Goal: Use online tool/utility: Utilize a website feature to perform a specific function

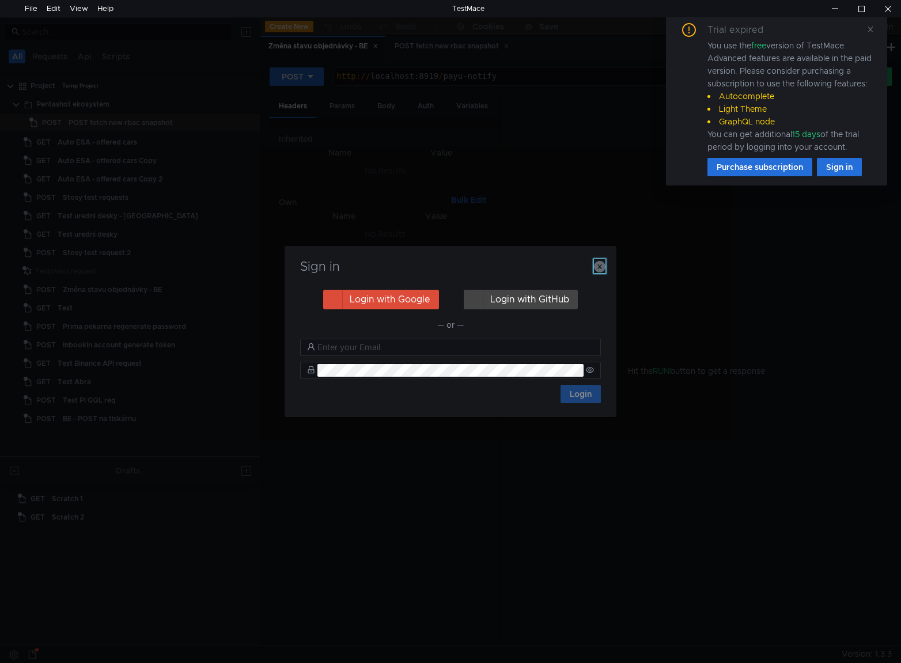
click at [600, 267] on icon "button" at bounding box center [600, 267] width 12 height 12
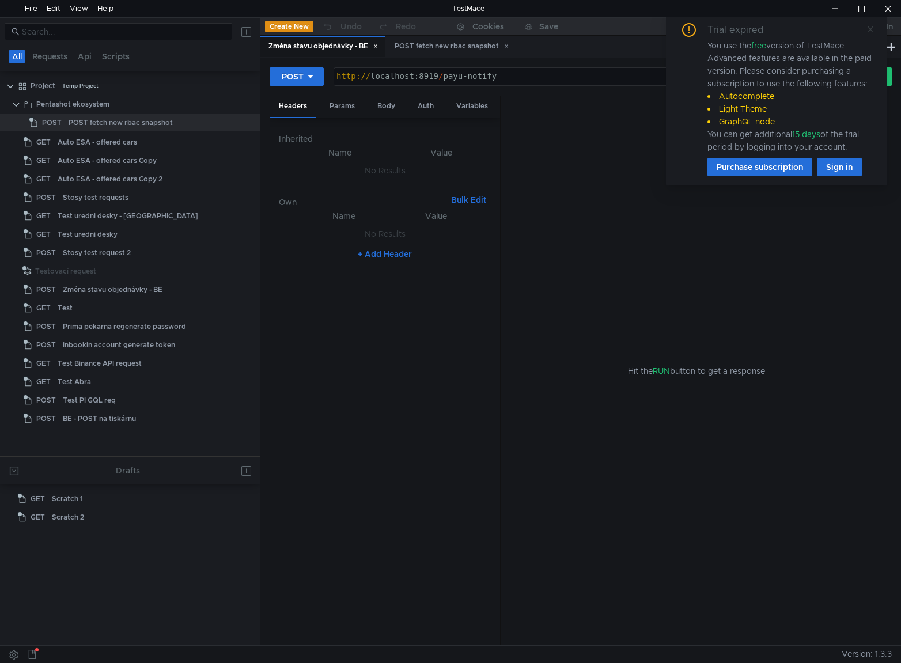
click at [873, 28] on icon at bounding box center [871, 29] width 8 height 8
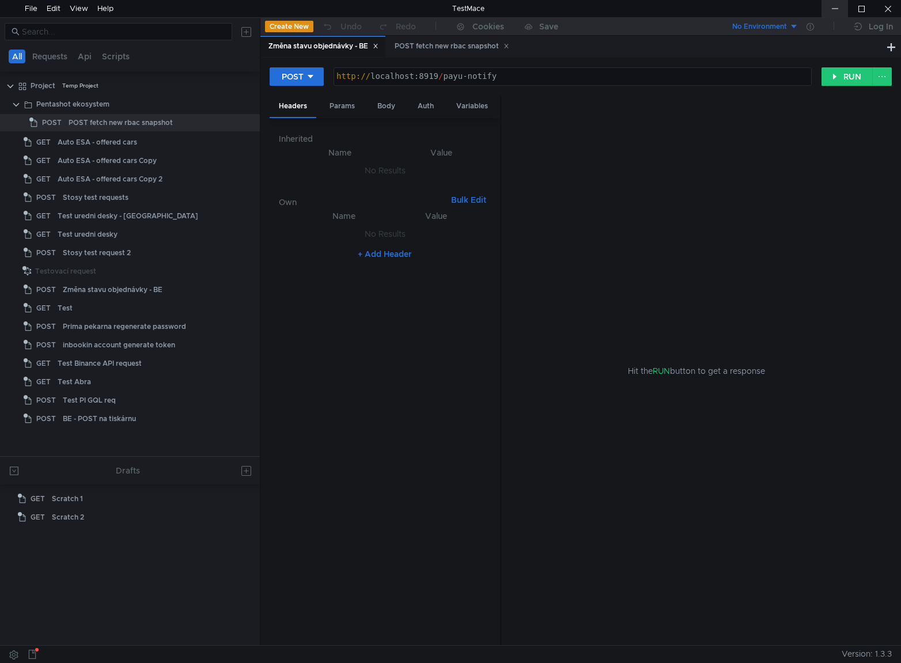
click at [833, 9] on div at bounding box center [835, 8] width 27 height 17
click at [152, 124] on div "POST fetch new rbac snapshot" at bounding box center [121, 122] width 104 height 17
click at [831, 10] on div at bounding box center [835, 8] width 27 height 17
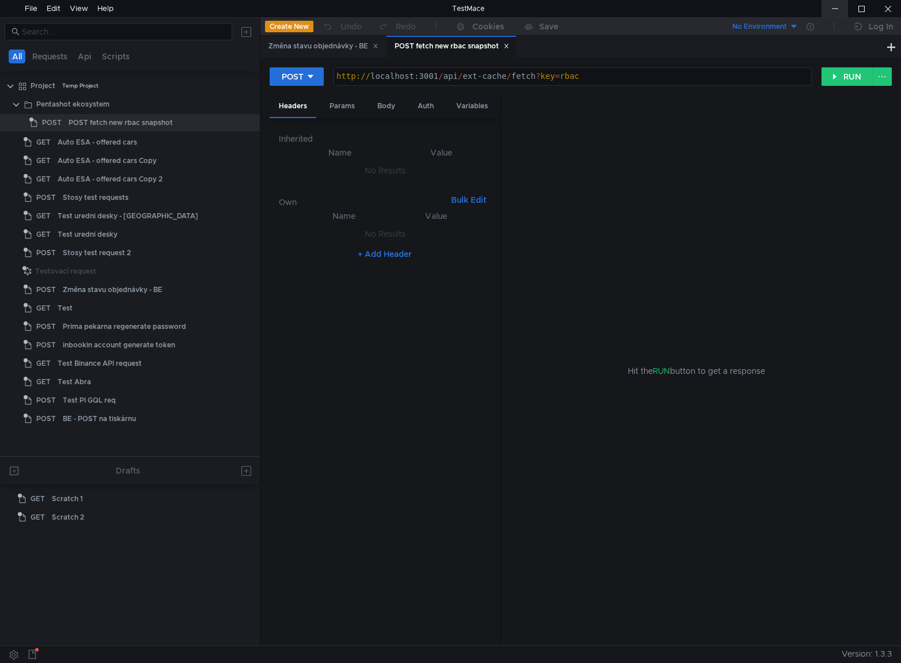
click at [833, 7] on div at bounding box center [835, 8] width 27 height 17
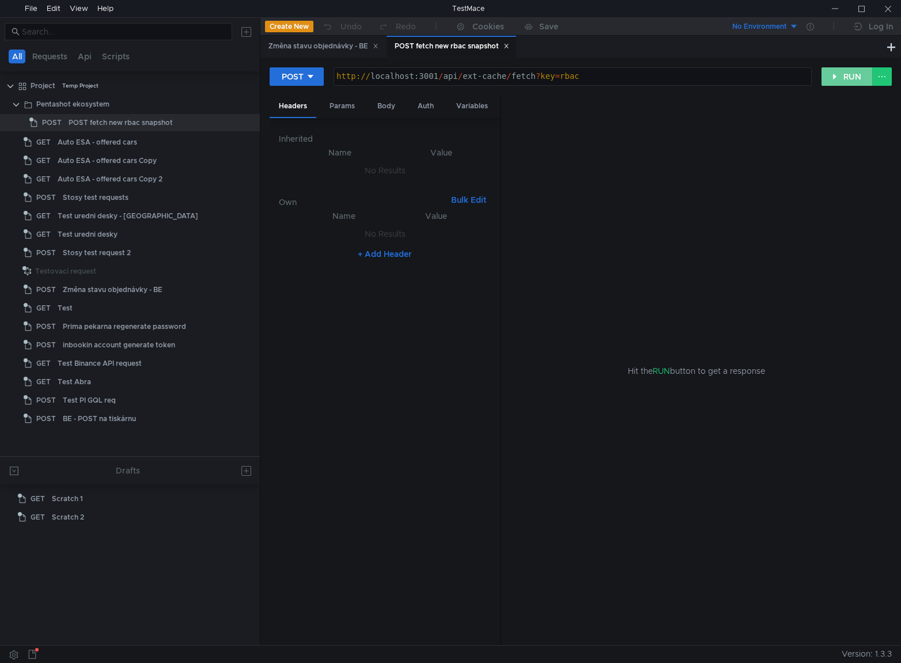
click at [841, 69] on button "RUN" at bounding box center [847, 76] width 51 height 18
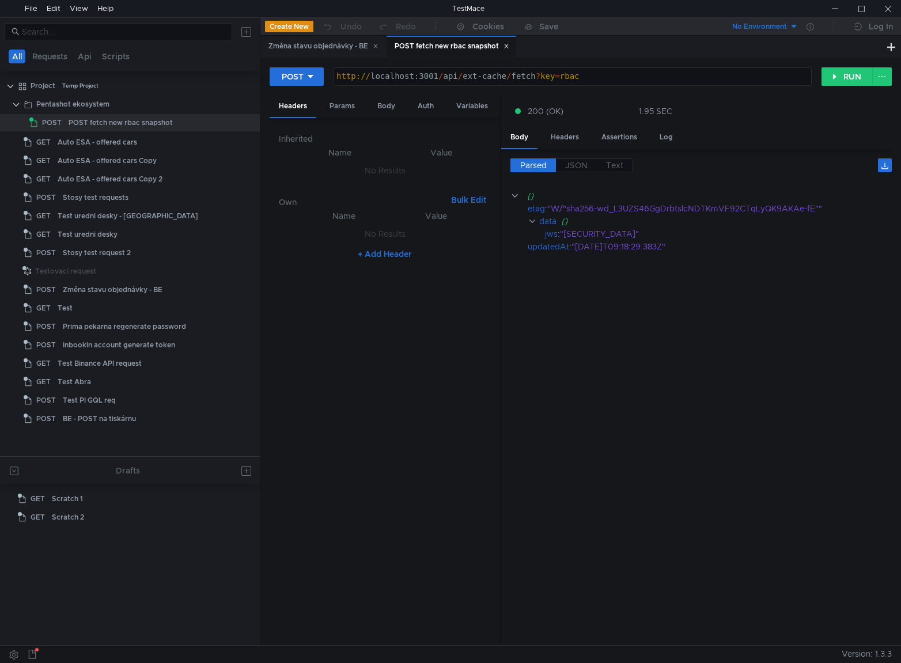
click at [429, 651] on div at bounding box center [423, 654] width 837 height 17
click at [608, 402] on cdk-virtual-scroll-viewport "{} etag : "W/"sha256-wd_L3UZS46GgDrbtslcNDTKmVF92CTqLyQK9AKAe-fE"" data {} jws …" at bounding box center [700, 413] width 381 height 447
click at [848, 74] on button "RUN" at bounding box center [847, 76] width 51 height 18
click at [601, 361] on cdk-virtual-scroll-viewport "{} etag : "W/"sha256-wd_L3UZS46GgDrbtslcNDTKmVF92CTqLyQK9AKAe-fE"" data {} upda…" at bounding box center [700, 413] width 381 height 447
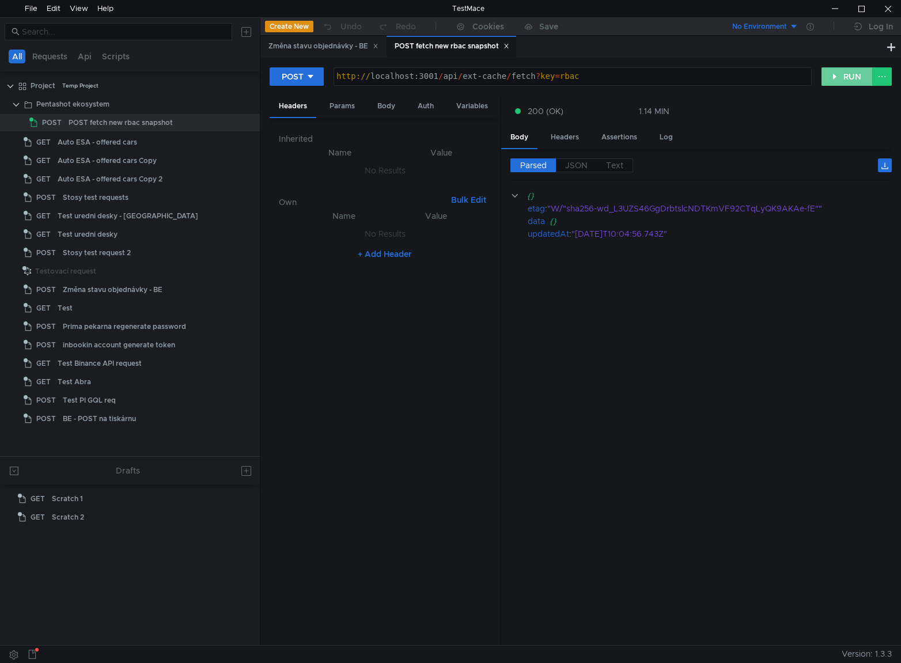
click at [844, 83] on button "RUN" at bounding box center [847, 76] width 51 height 18
click at [844, 78] on button "RUN" at bounding box center [847, 76] width 51 height 18
click at [837, 78] on button "RUN" at bounding box center [847, 76] width 51 height 18
click at [845, 78] on button "RUN" at bounding box center [847, 76] width 51 height 18
click at [849, 77] on button "RUN" at bounding box center [847, 76] width 51 height 18
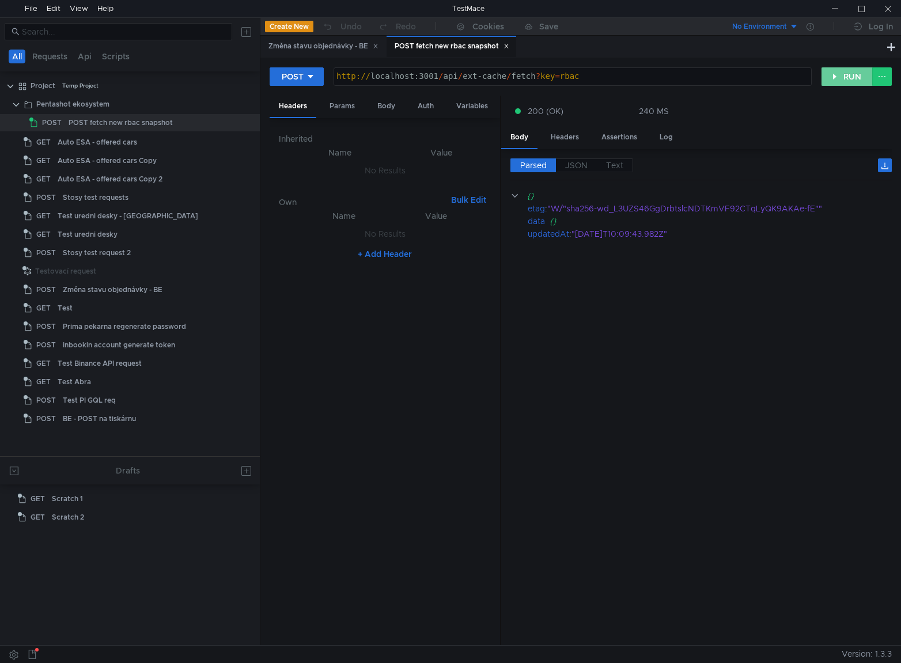
drag, startPoint x: 836, startPoint y: 78, endPoint x: 833, endPoint y: 94, distance: 16.4
click at [836, 78] on button "RUN" at bounding box center [847, 76] width 51 height 18
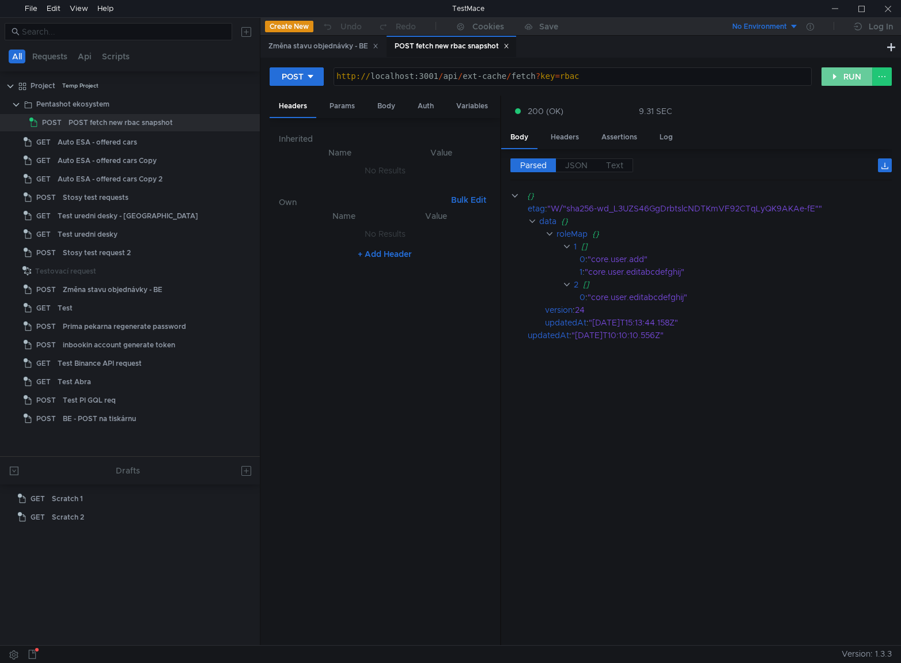
click at [848, 78] on button "RUN" at bounding box center [847, 76] width 51 height 18
click at [841, 77] on button "RUN" at bounding box center [847, 76] width 51 height 18
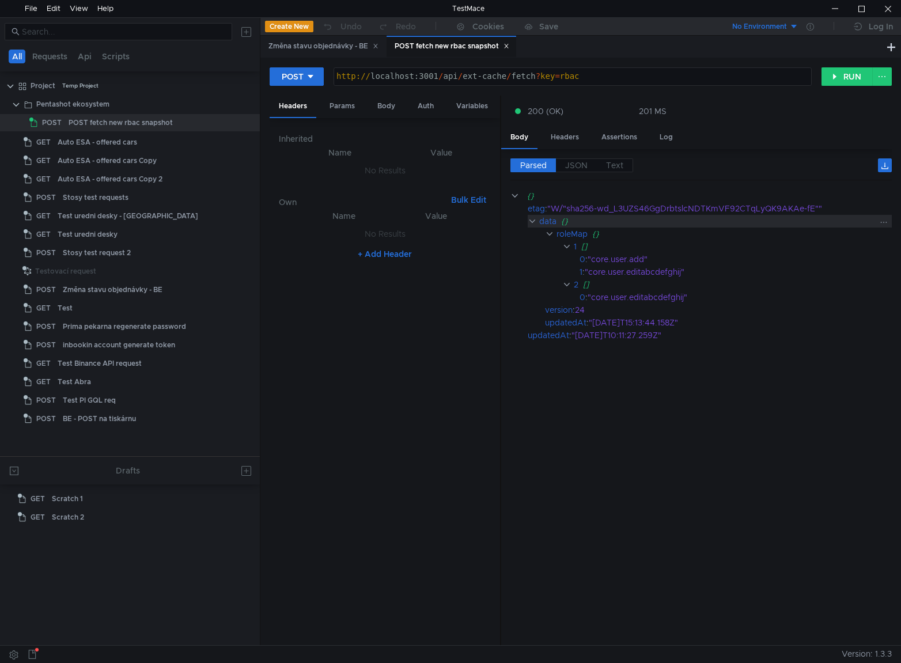
click at [533, 220] on clr-icon at bounding box center [532, 221] width 9 height 9
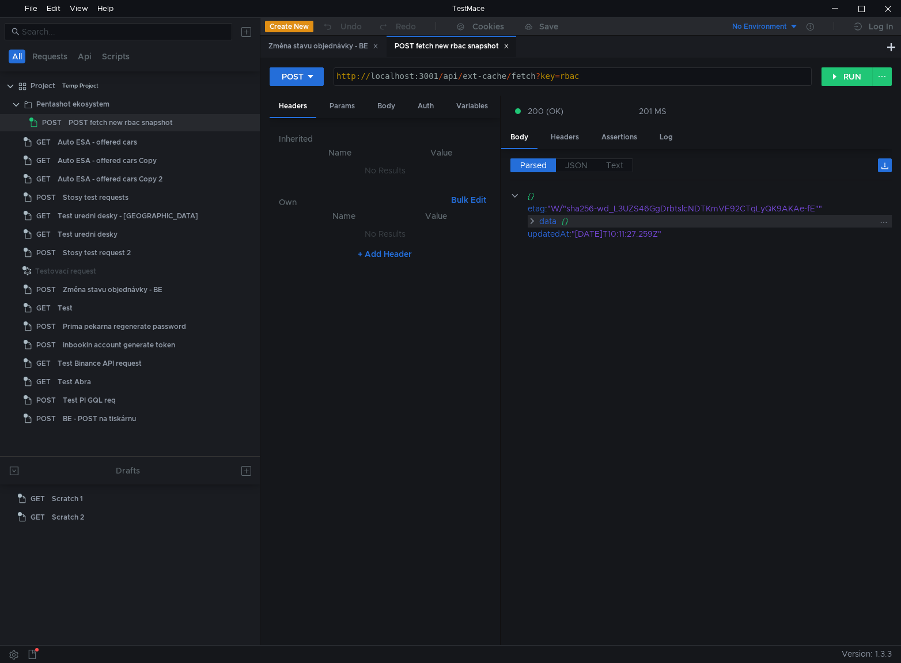
click at [533, 220] on clr-icon at bounding box center [532, 221] width 9 height 9
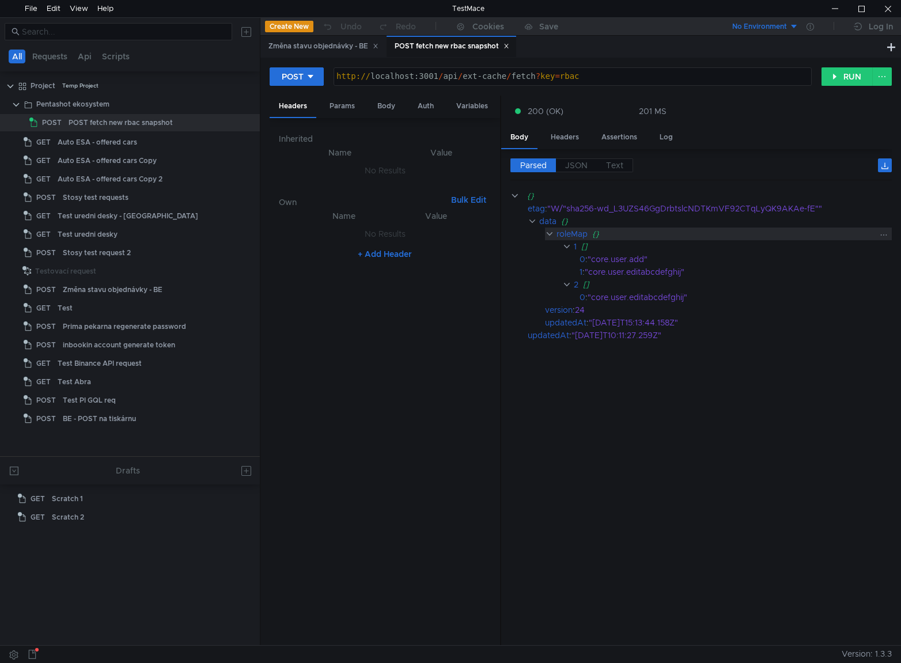
click at [551, 232] on clr-icon at bounding box center [549, 233] width 9 height 9
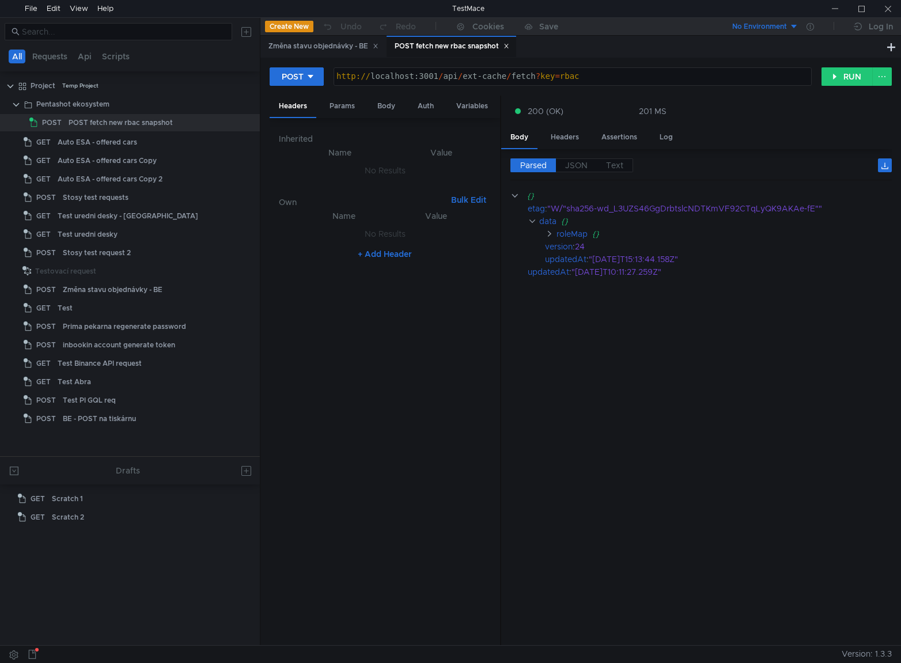
drag, startPoint x: 607, startPoint y: 364, endPoint x: 646, endPoint y: 311, distance: 65.1
click at [607, 364] on cdk-virtual-scroll-viewport "{} etag : "W/"sha256-wd_L3UZS46GgDrbtslcNDTKmVF92CTqLyQK9AKAe-fE"" data {} role…" at bounding box center [700, 413] width 381 height 447
click at [849, 75] on button "RUN" at bounding box center [847, 76] width 51 height 18
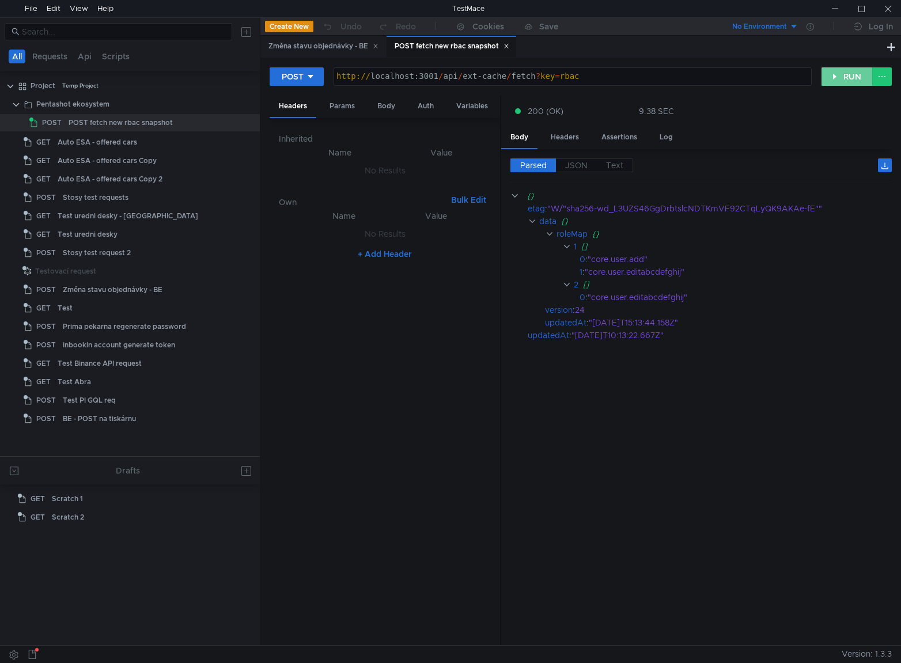
click at [842, 75] on button "RUN" at bounding box center [847, 76] width 51 height 18
drag, startPoint x: 835, startPoint y: 80, endPoint x: 847, endPoint y: 85, distance: 12.9
click at [835, 80] on button "RUN" at bounding box center [847, 76] width 51 height 18
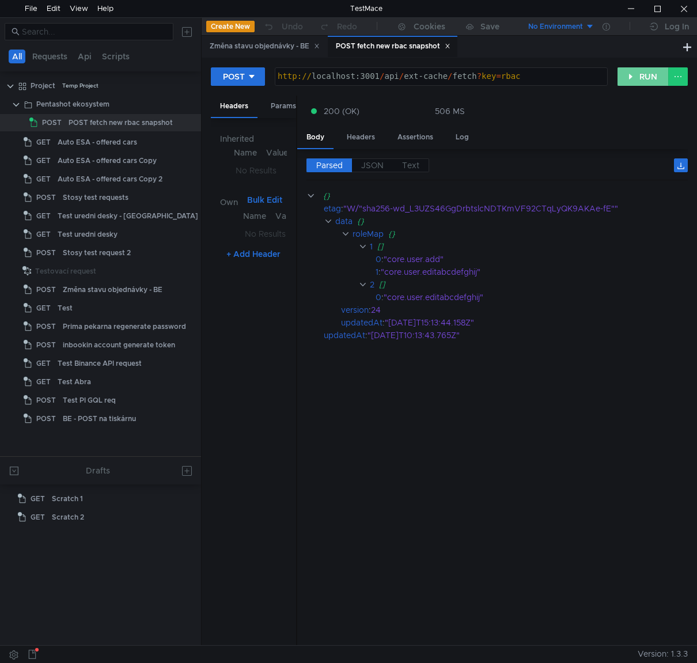
click at [636, 82] on button "RUN" at bounding box center [643, 76] width 51 height 18
click at [631, 7] on div at bounding box center [631, 8] width 27 height 17
